Goal: Task Accomplishment & Management: Manage account settings

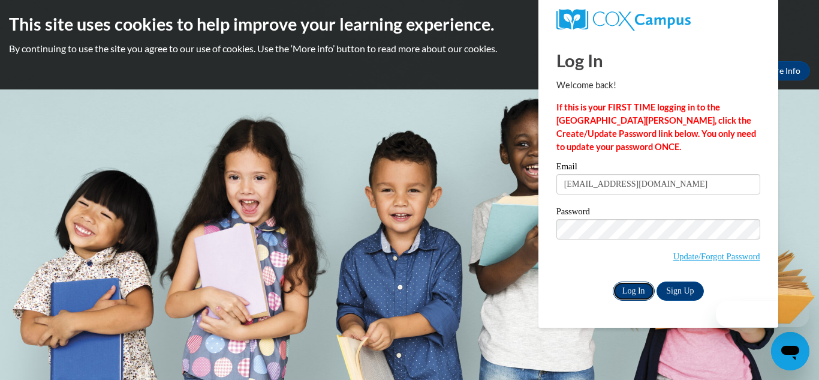
click at [620, 293] on input "Log In" at bounding box center [634, 290] width 42 height 19
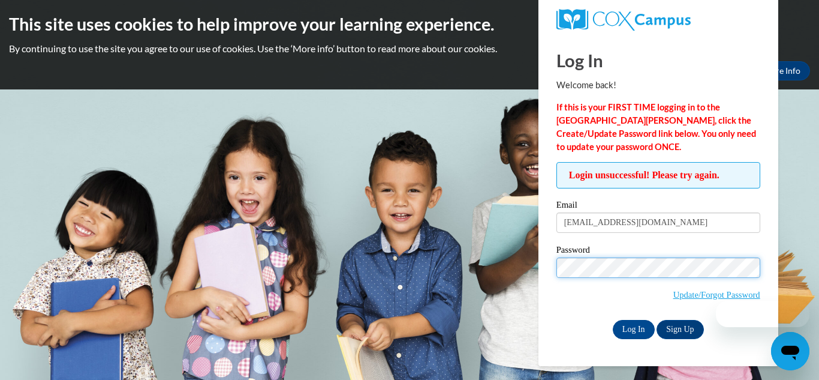
click at [613, 320] on input "Log In" at bounding box center [634, 329] width 42 height 19
